Goal: Find specific page/section: Find specific page/section

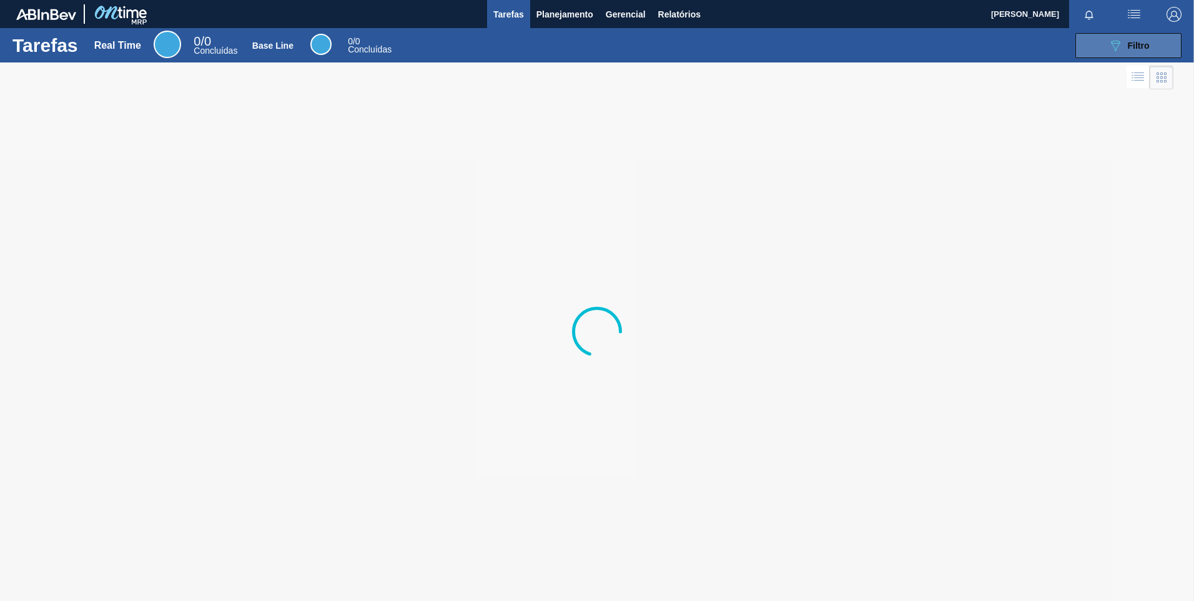
click at [1108, 34] on button "089F7B8B-B2A5-4AFE-B5C0-19BA573D28AC Filtro" at bounding box center [1128, 45] width 106 height 25
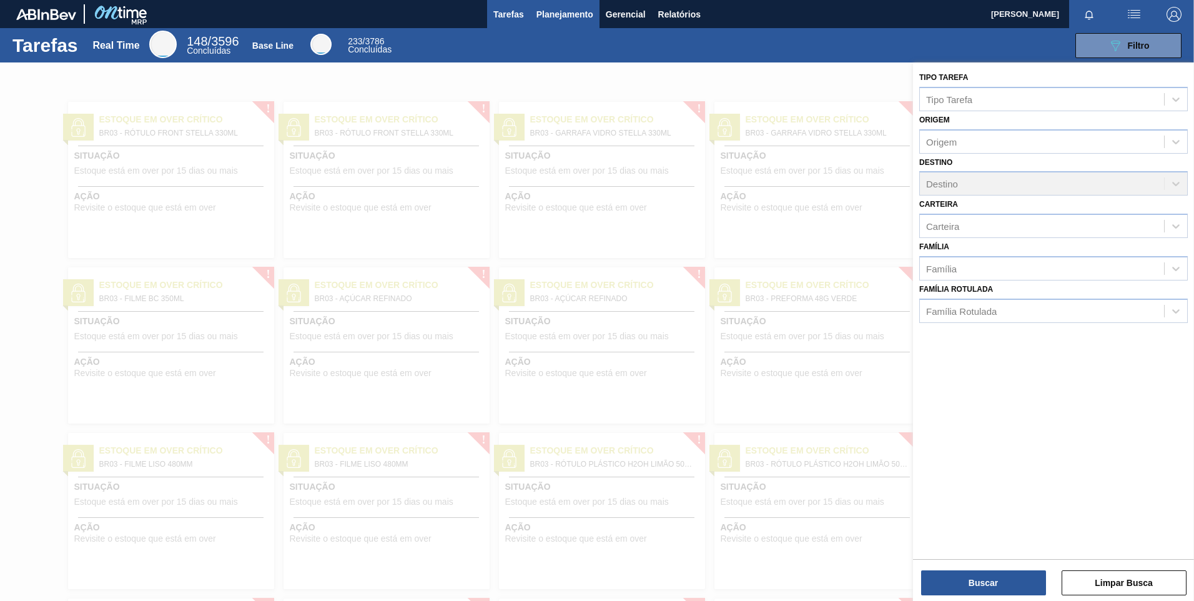
click at [531, 15] on button "Planejamento" at bounding box center [564, 14] width 69 height 28
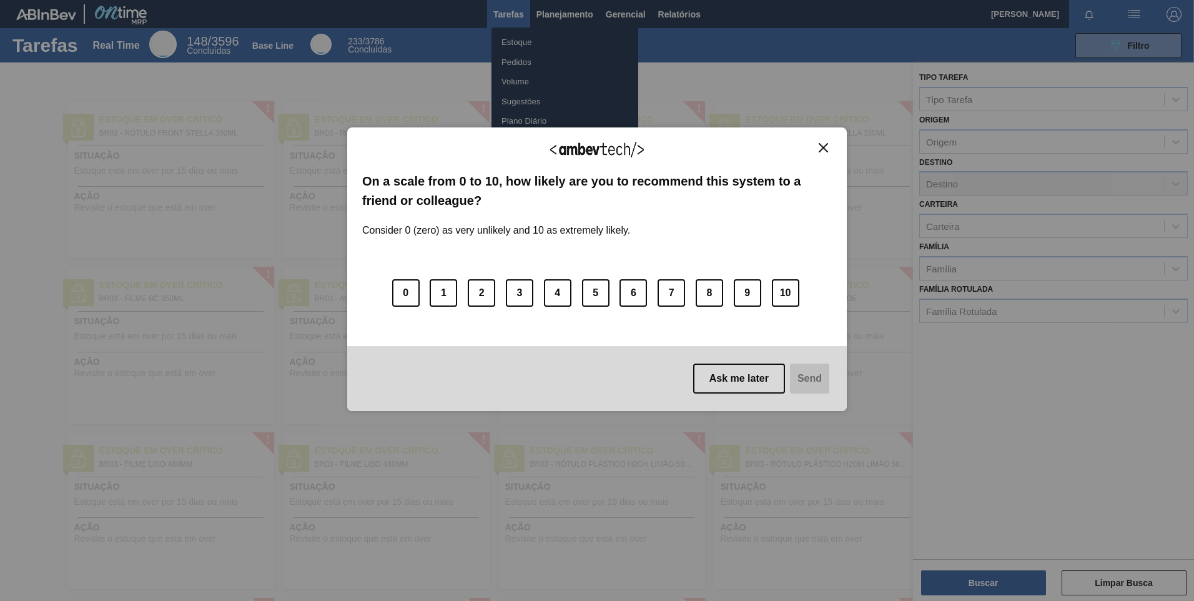
click at [820, 151] on button "Close" at bounding box center [823, 147] width 17 height 11
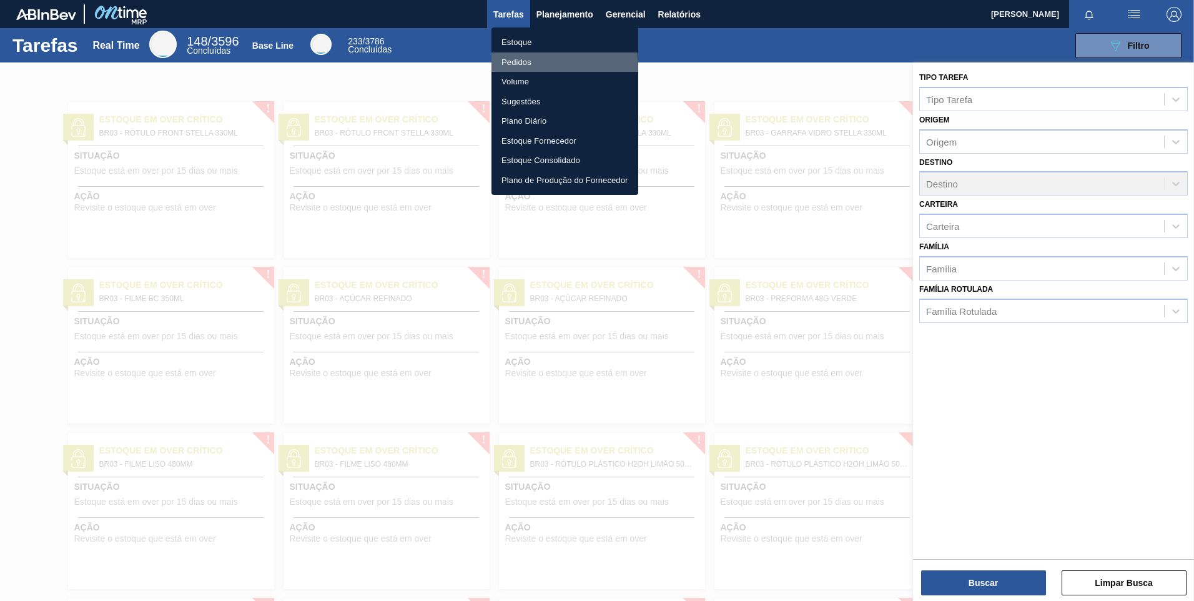
click at [510, 67] on li "Pedidos" at bounding box center [564, 62] width 147 height 20
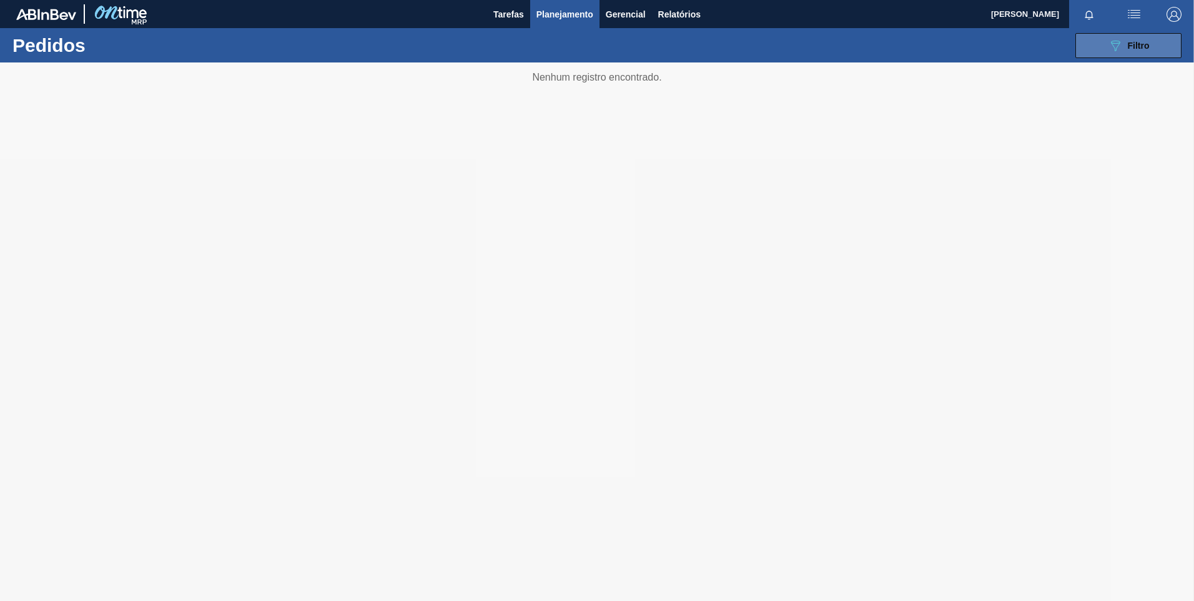
click at [1102, 56] on button "089F7B8B-B2A5-4AFE-B5C0-19BA573D28AC Filtro" at bounding box center [1128, 45] width 106 height 25
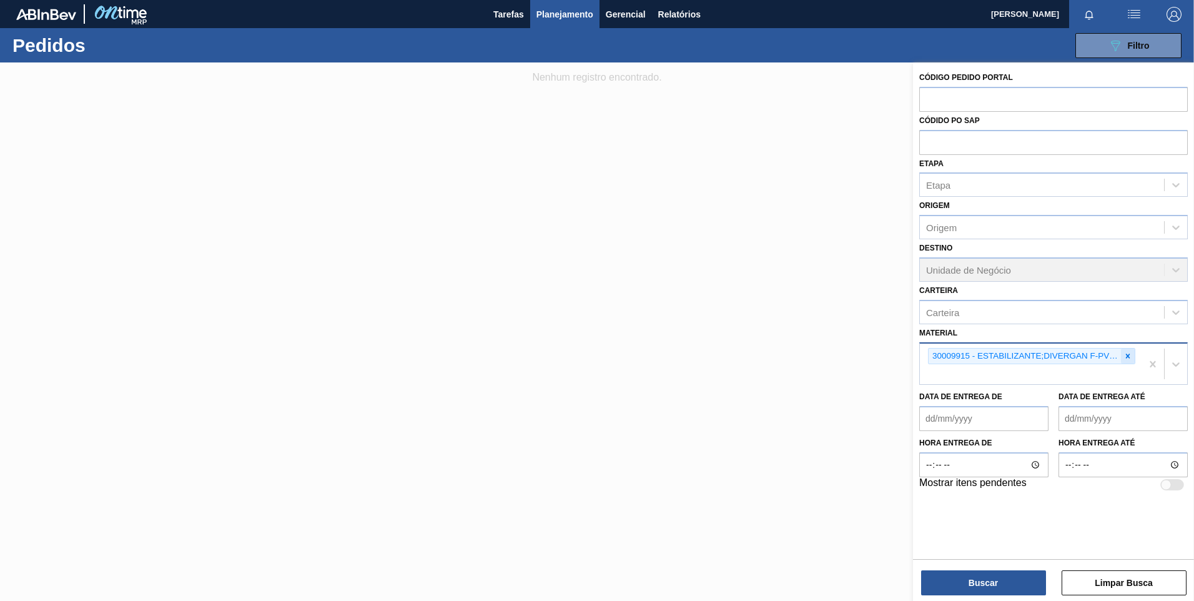
click at [1127, 357] on icon at bounding box center [1128, 355] width 4 height 4
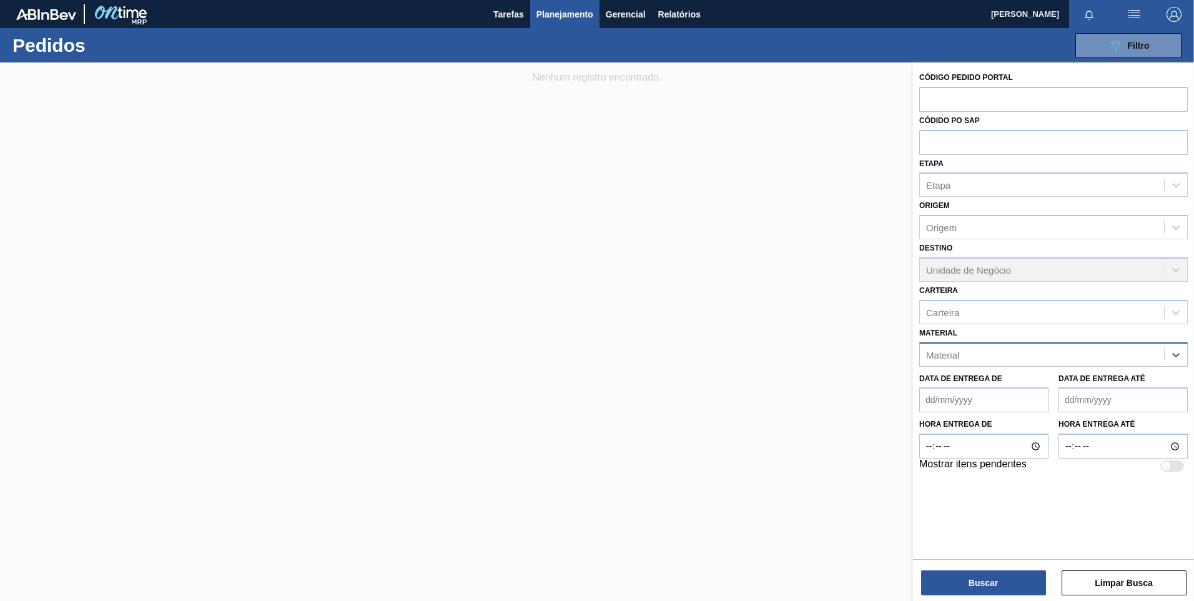
paste input "30003573"
type input "30003573"
click at [1083, 390] on div "30003573 - MINICHIP LIGNOCEL;HB500 - 1000 JRS;;" at bounding box center [1053, 385] width 268 height 23
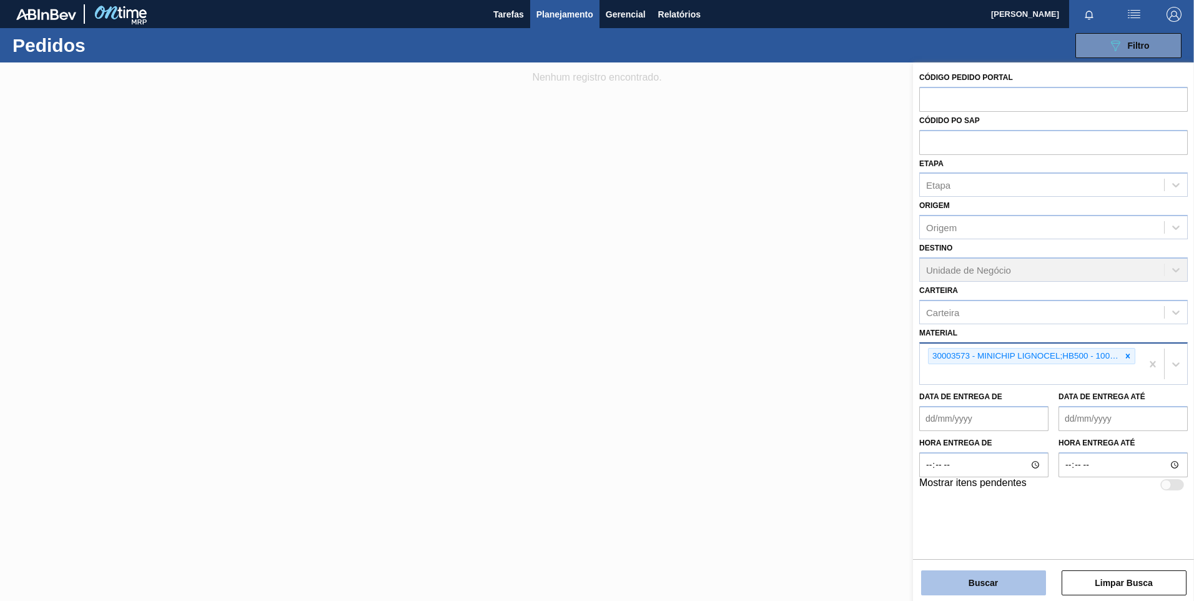
click at [1002, 582] on button "Buscar" at bounding box center [983, 582] width 125 height 25
